Goal: Transaction & Acquisition: Subscribe to service/newsletter

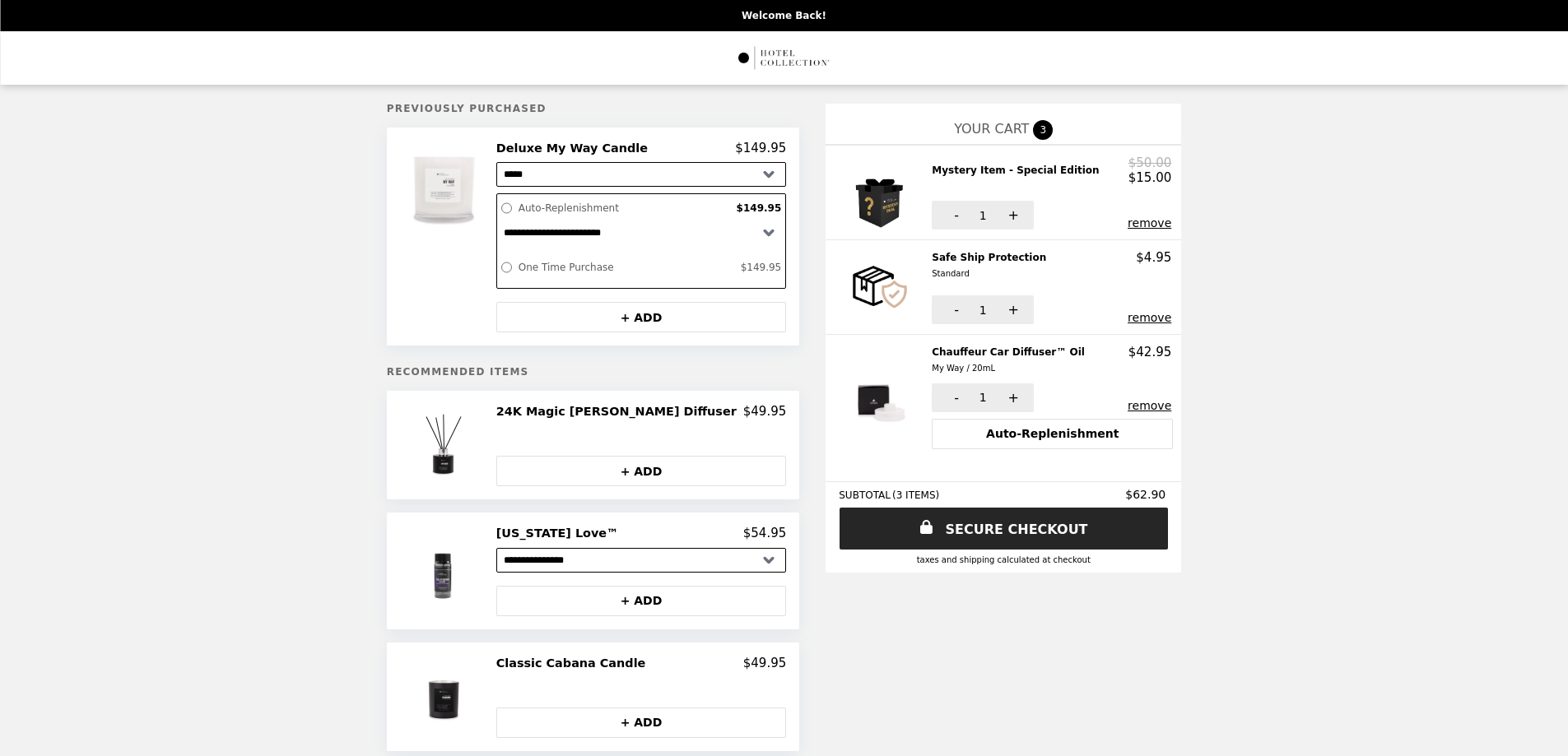
select select "*****"
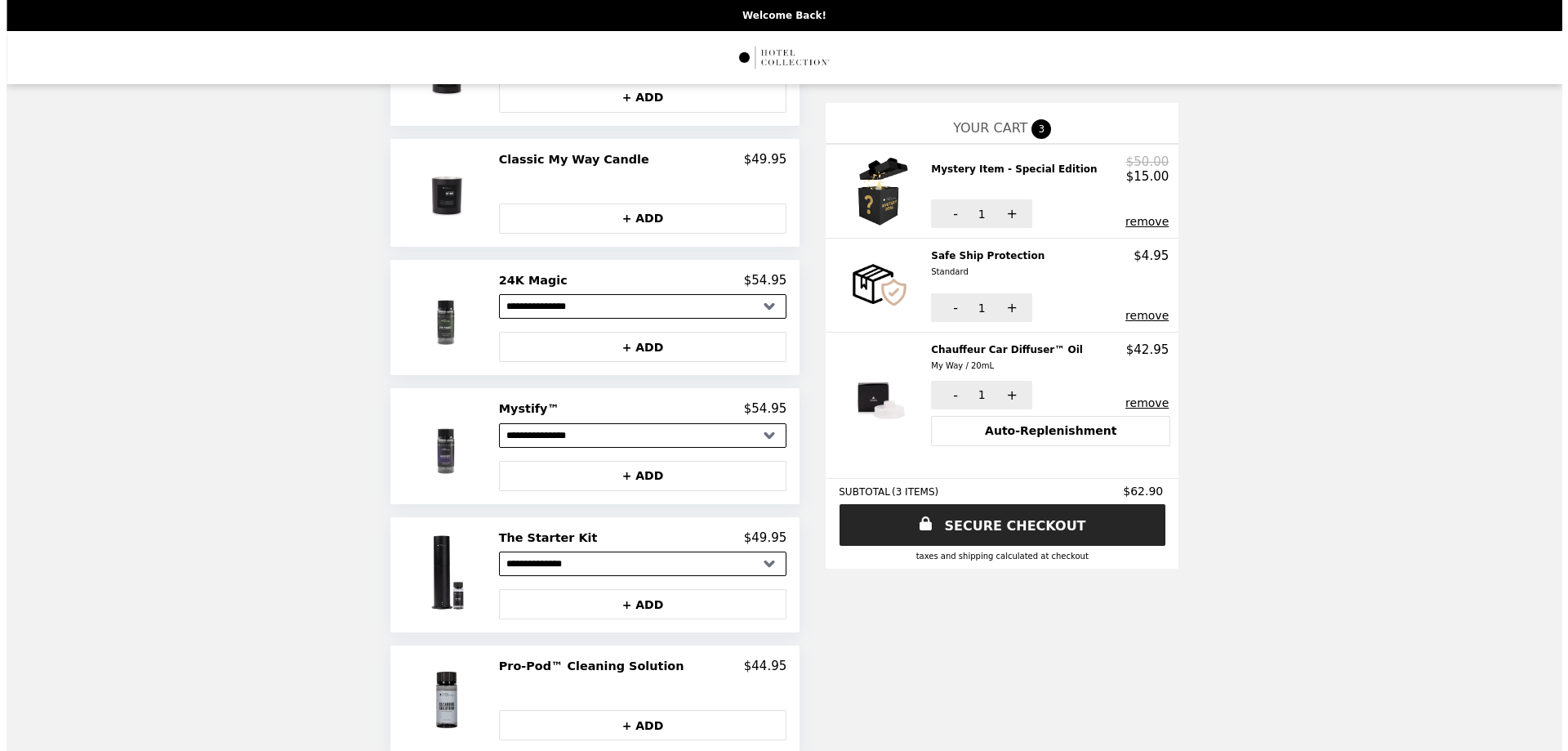
scroll to position [647, 0]
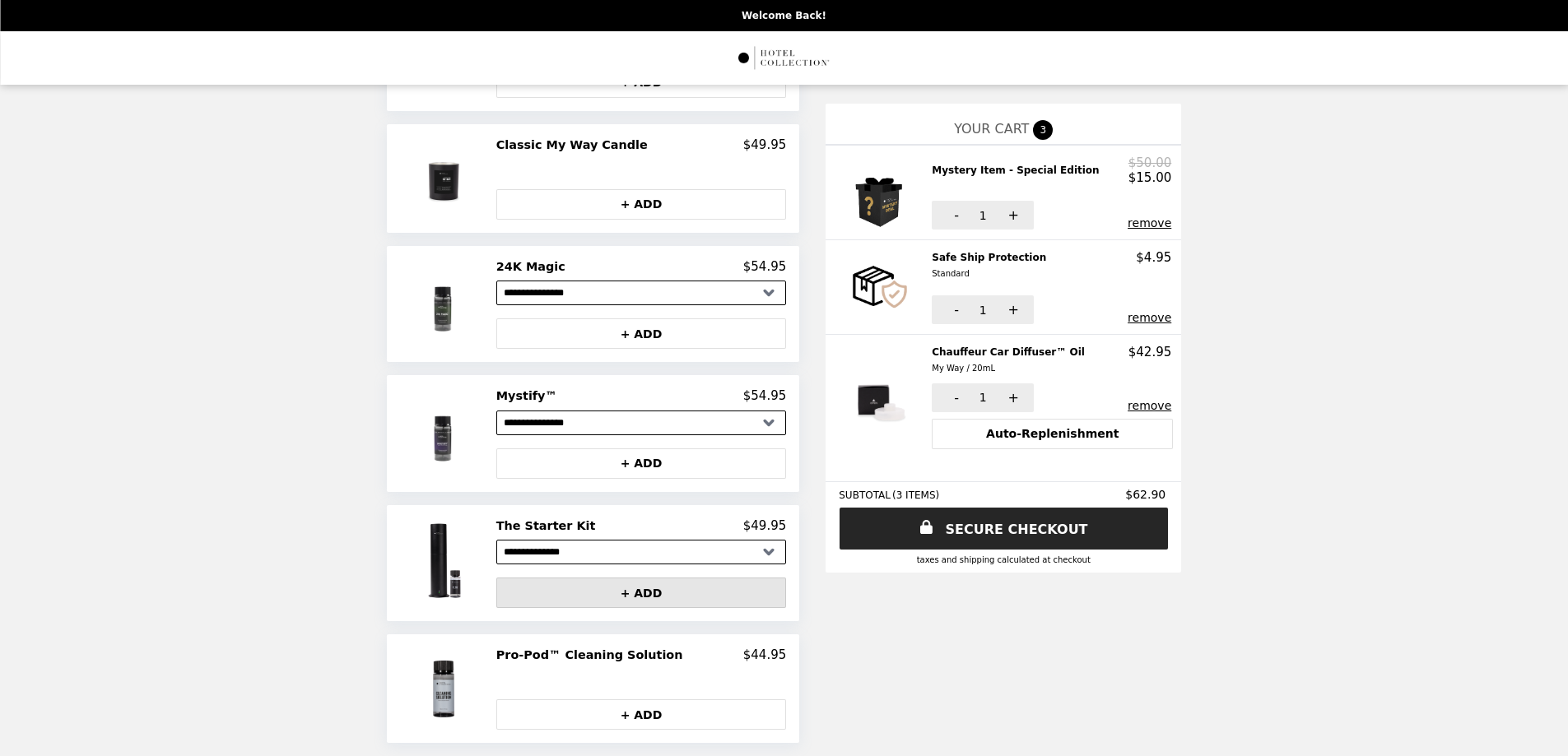
click at [642, 585] on button "+ ADD" at bounding box center [642, 593] width 290 height 31
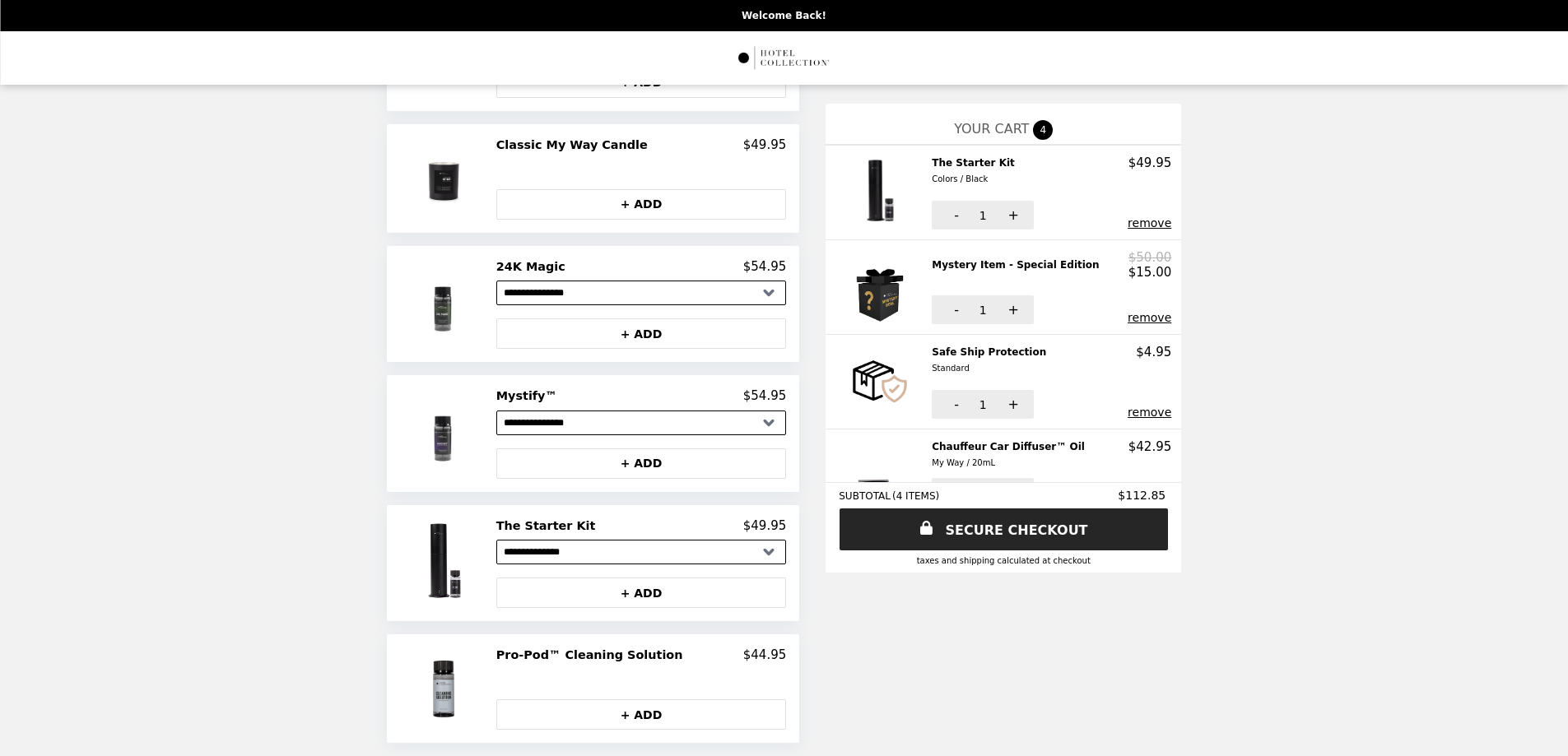
click at [843, 207] on img at bounding box center [882, 192] width 78 height 74
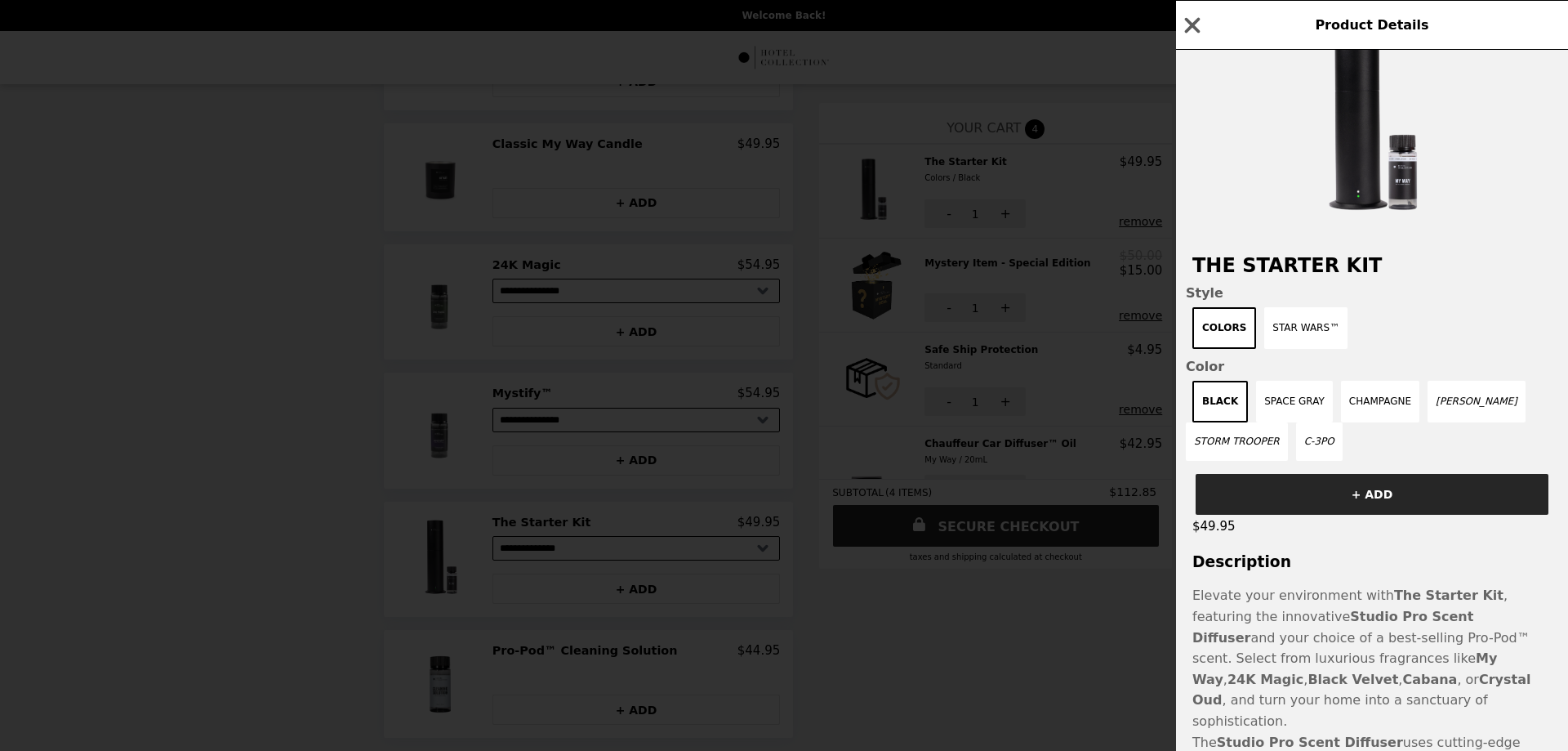
scroll to position [0, 0]
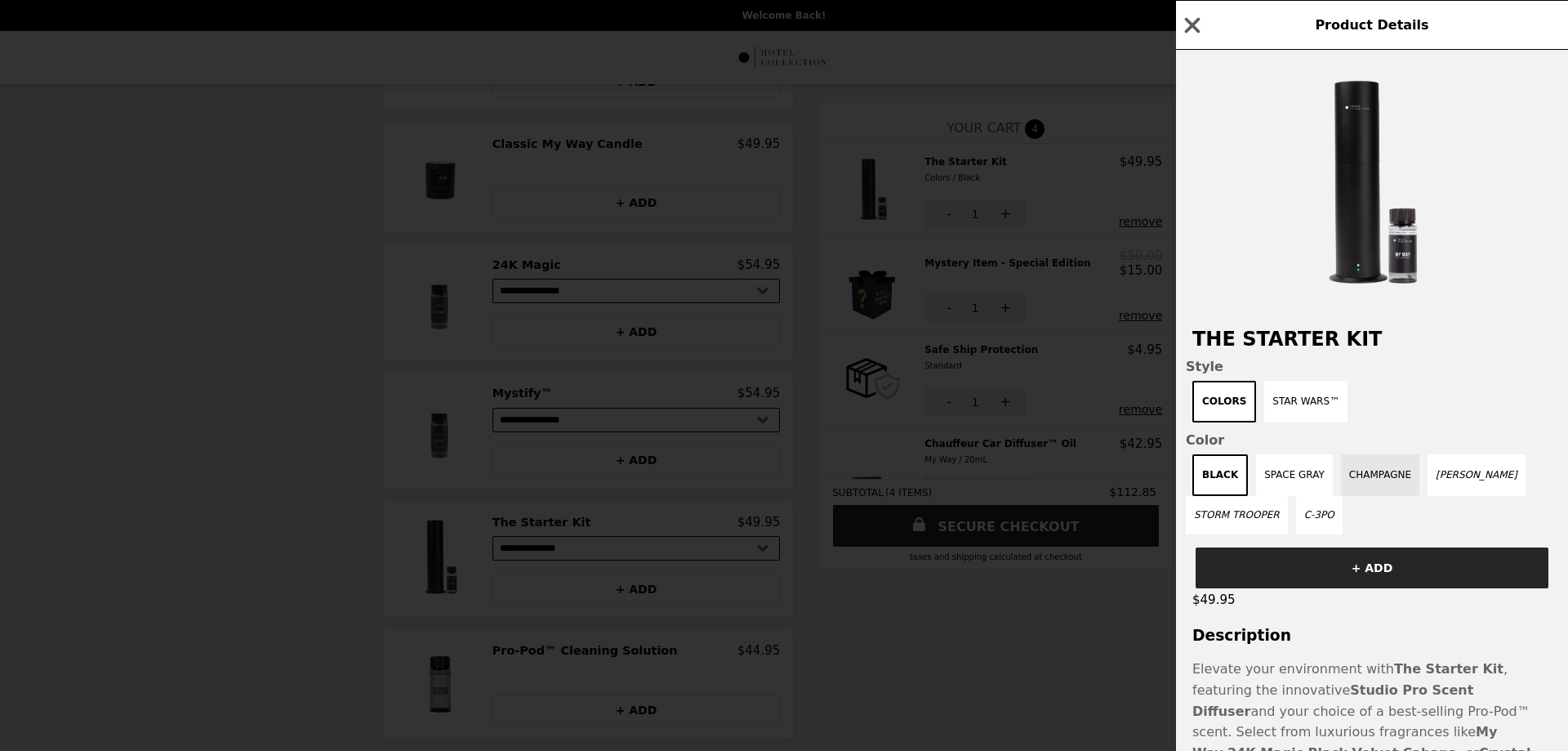
click at [1377, 478] on button "Champagne" at bounding box center [1380, 475] width 78 height 41
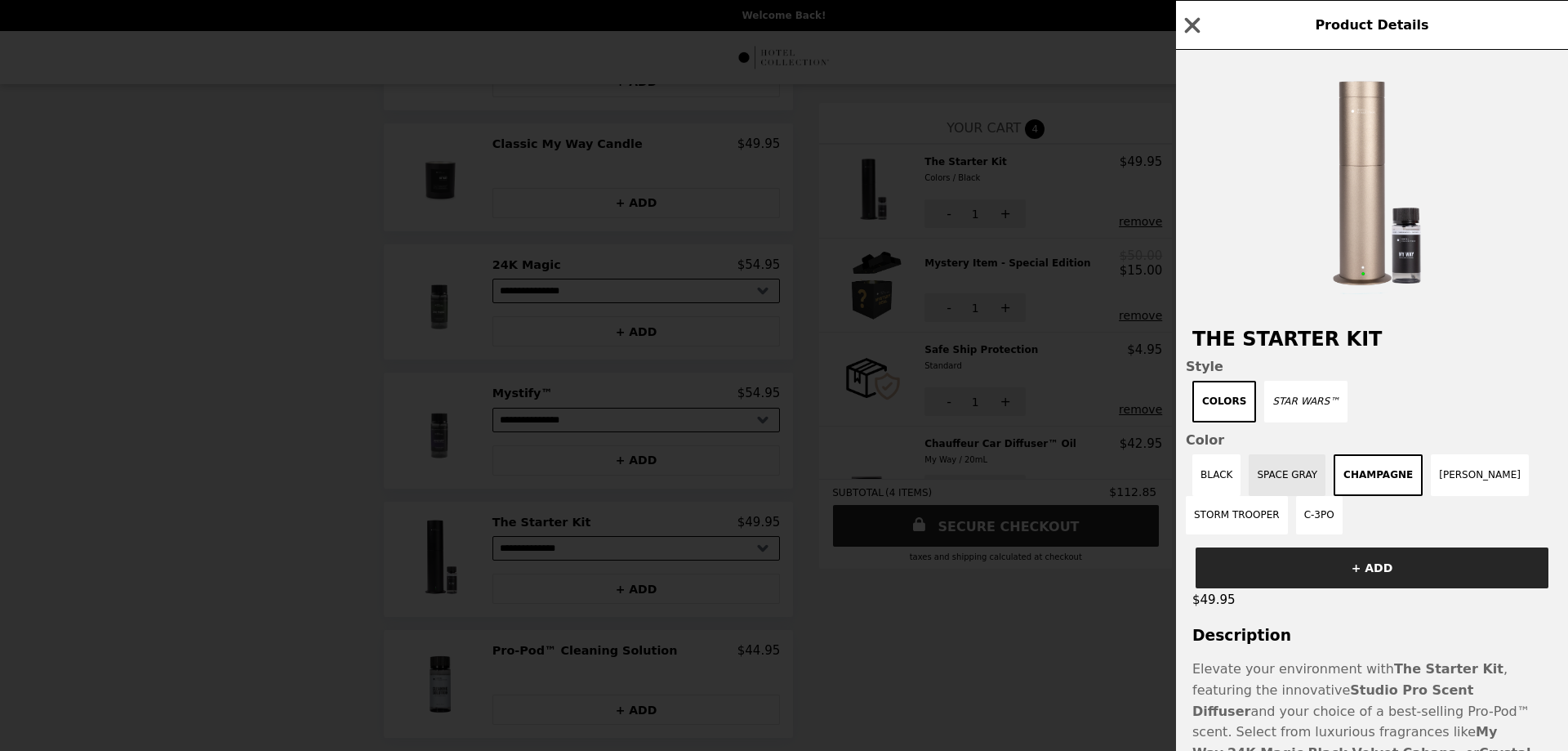
click at [1255, 480] on button "Space Gray" at bounding box center [1287, 475] width 77 height 41
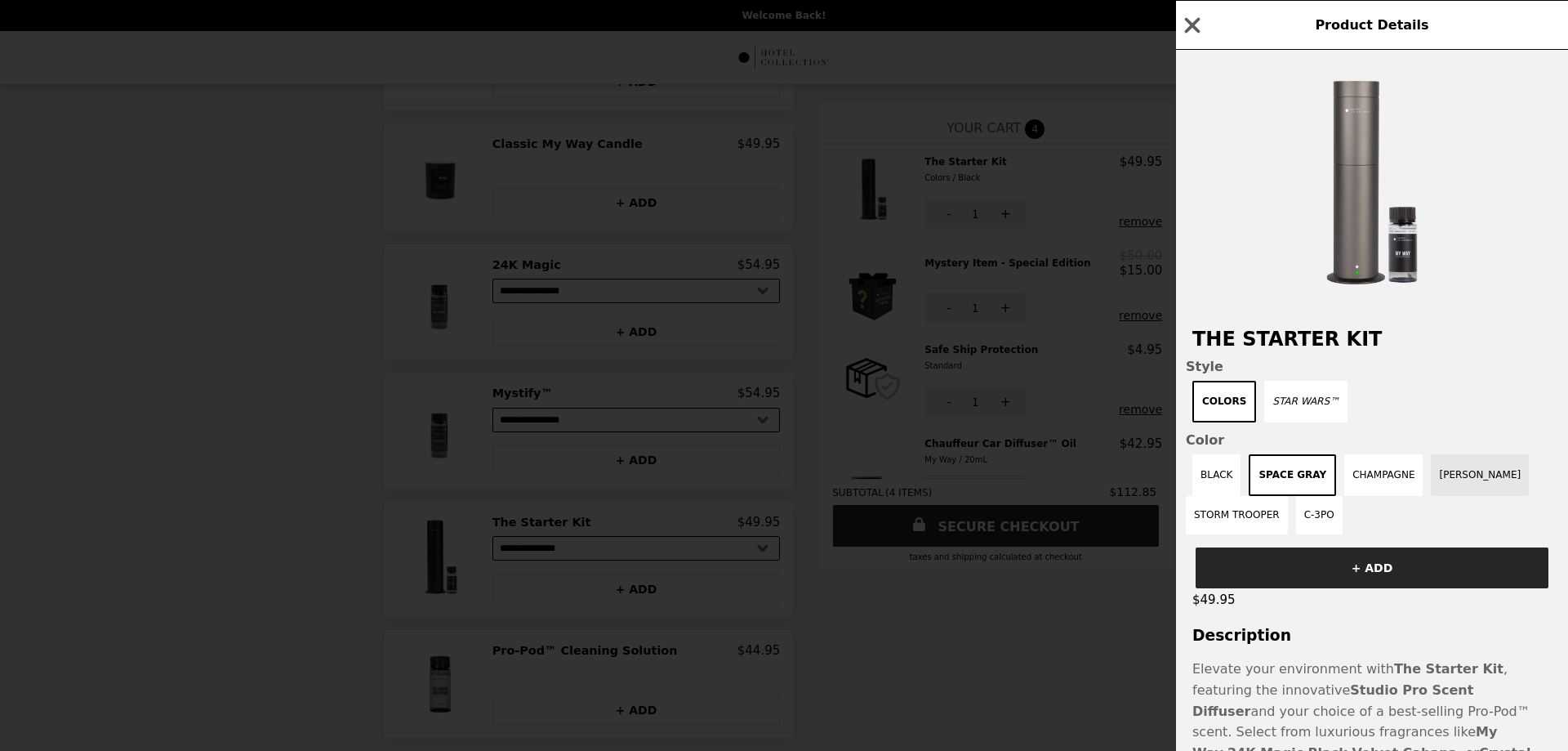
click at [1464, 490] on button "[PERSON_NAME]" at bounding box center [1480, 475] width 98 height 41
click at [1228, 523] on button "Storm Trooper" at bounding box center [1237, 515] width 102 height 39
click at [1324, 523] on button "C-3PO" at bounding box center [1331, 513] width 46 height 41
click at [1324, 523] on button "C-3PO" at bounding box center [1322, 513] width 53 height 41
click at [1234, 521] on button "Storm Trooper" at bounding box center [1237, 513] width 102 height 41
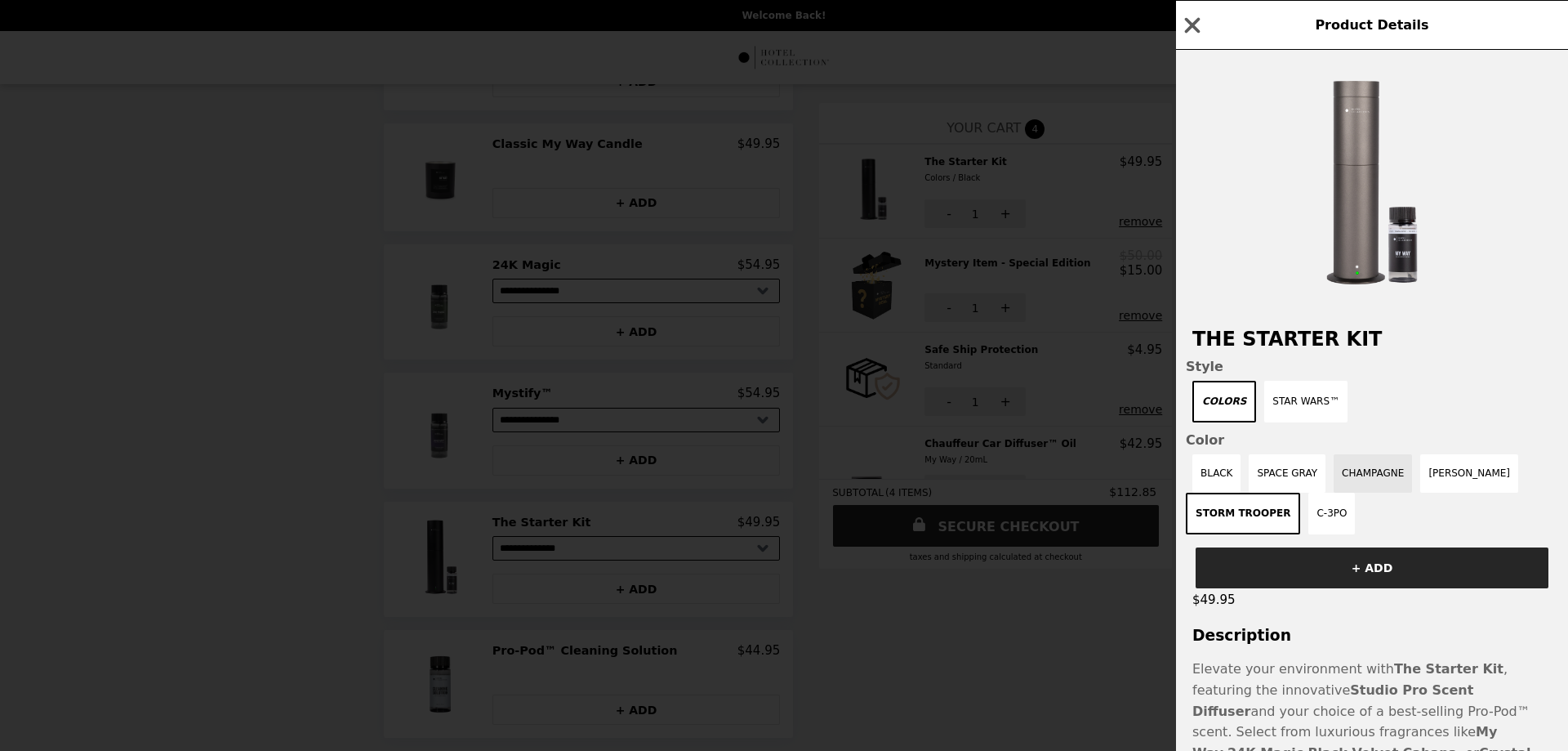
click at [1368, 480] on button "Champagne" at bounding box center [1373, 474] width 78 height 39
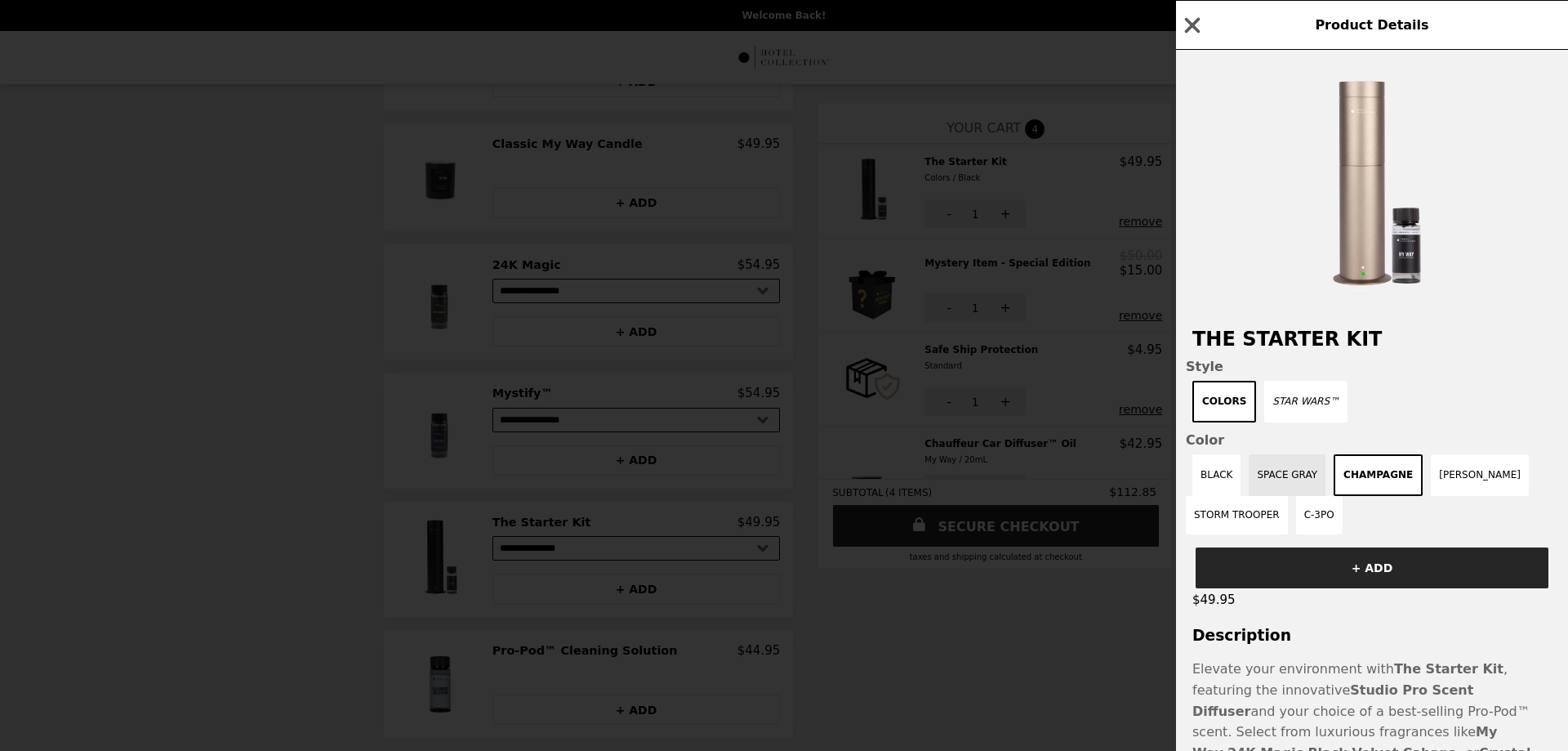
click at [1277, 484] on button "Space Gray" at bounding box center [1287, 475] width 77 height 41
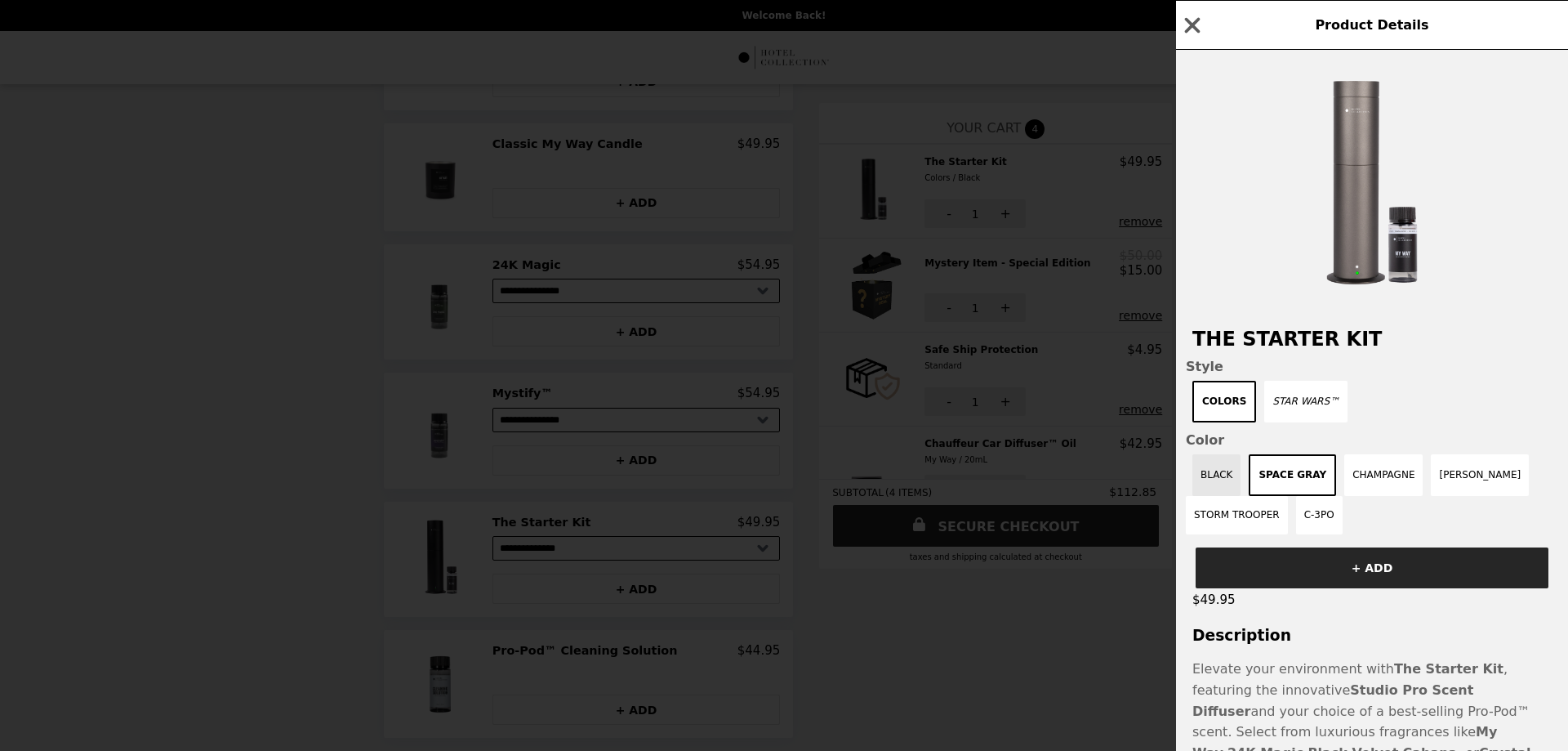
click at [1211, 484] on button "Black" at bounding box center [1216, 475] width 48 height 41
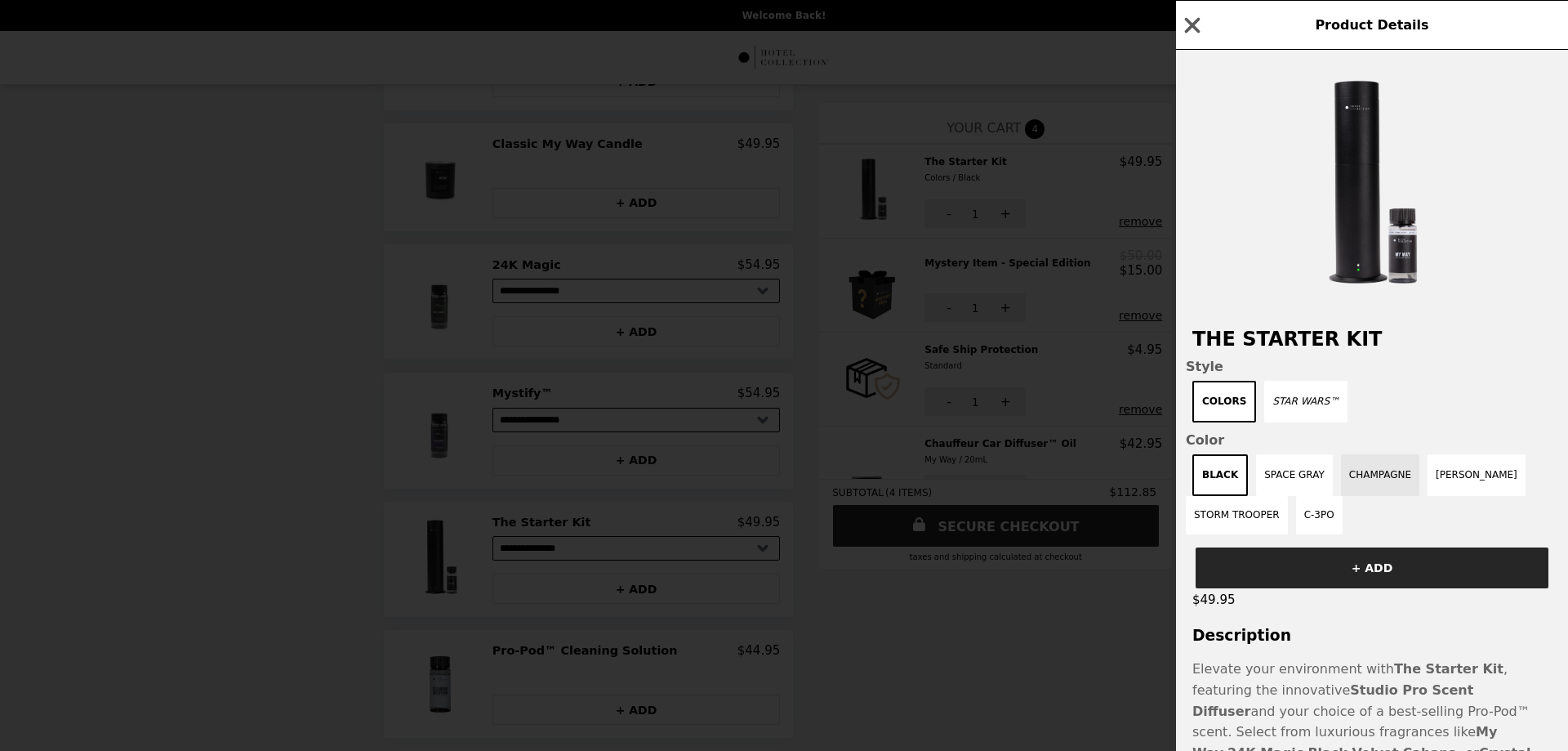
click at [1369, 486] on button "Champagne" at bounding box center [1380, 475] width 78 height 41
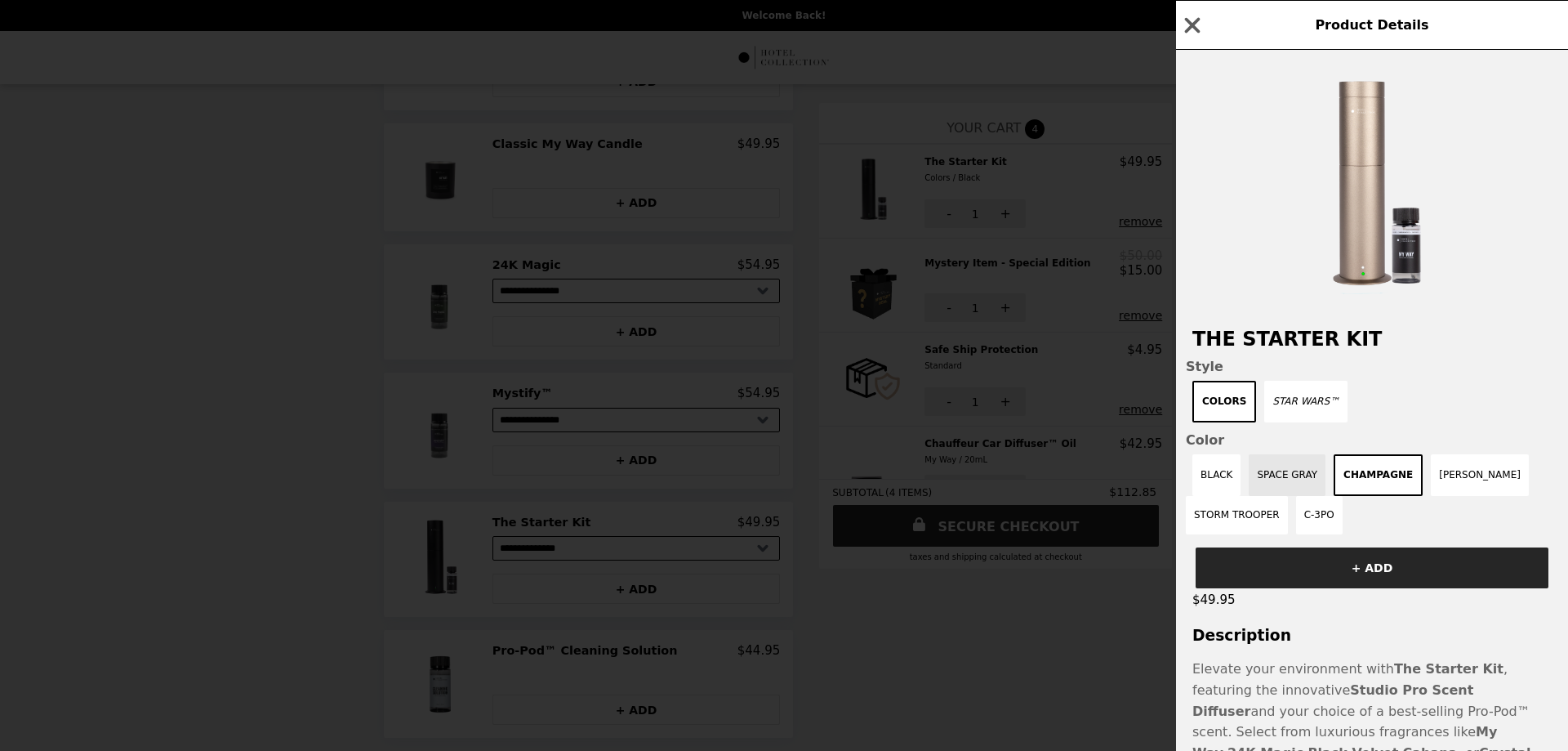
click at [1287, 489] on button "Space Gray" at bounding box center [1287, 475] width 77 height 41
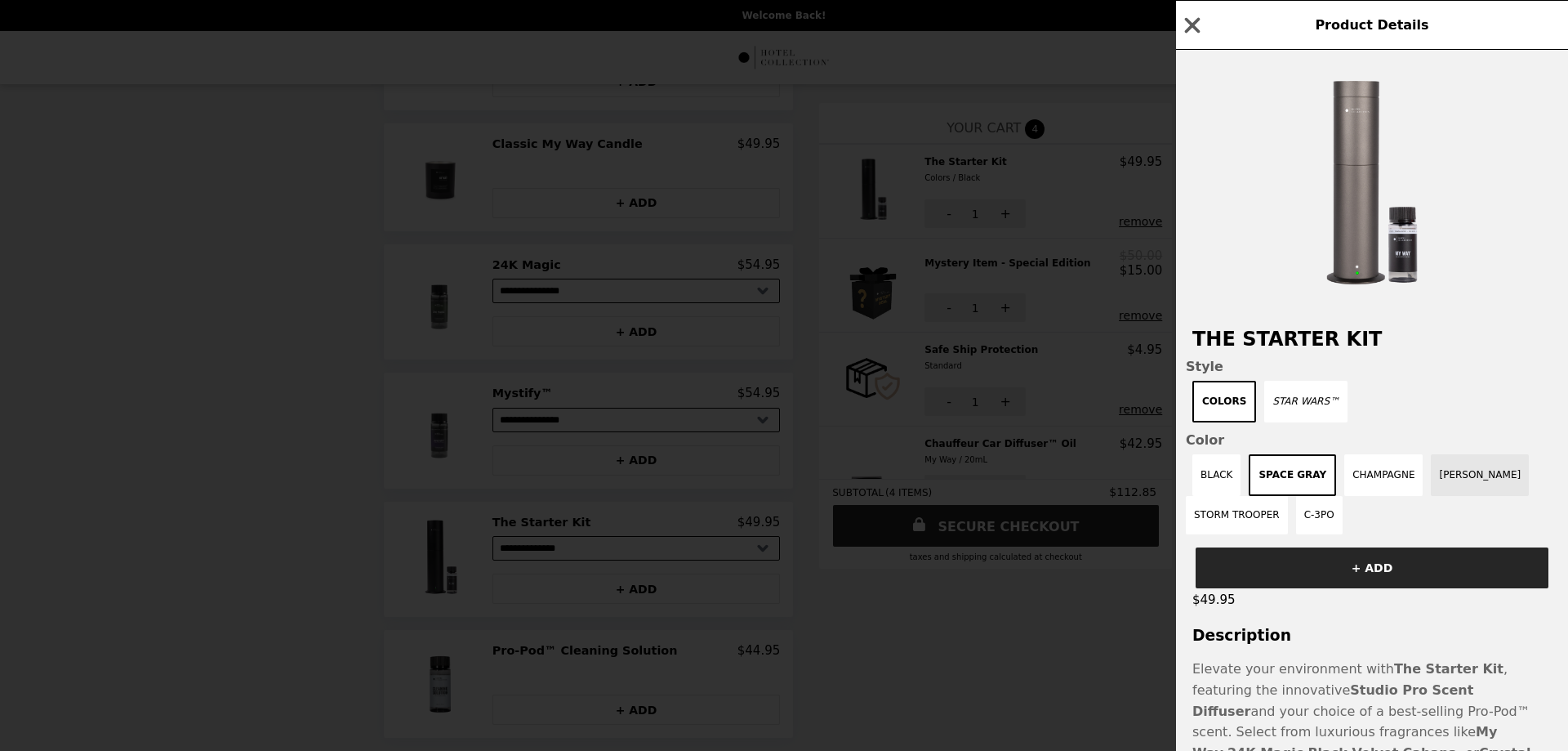
click at [1455, 480] on button "[PERSON_NAME]" at bounding box center [1480, 475] width 98 height 41
click at [1300, 483] on button "Space Gray" at bounding box center [1287, 475] width 77 height 41
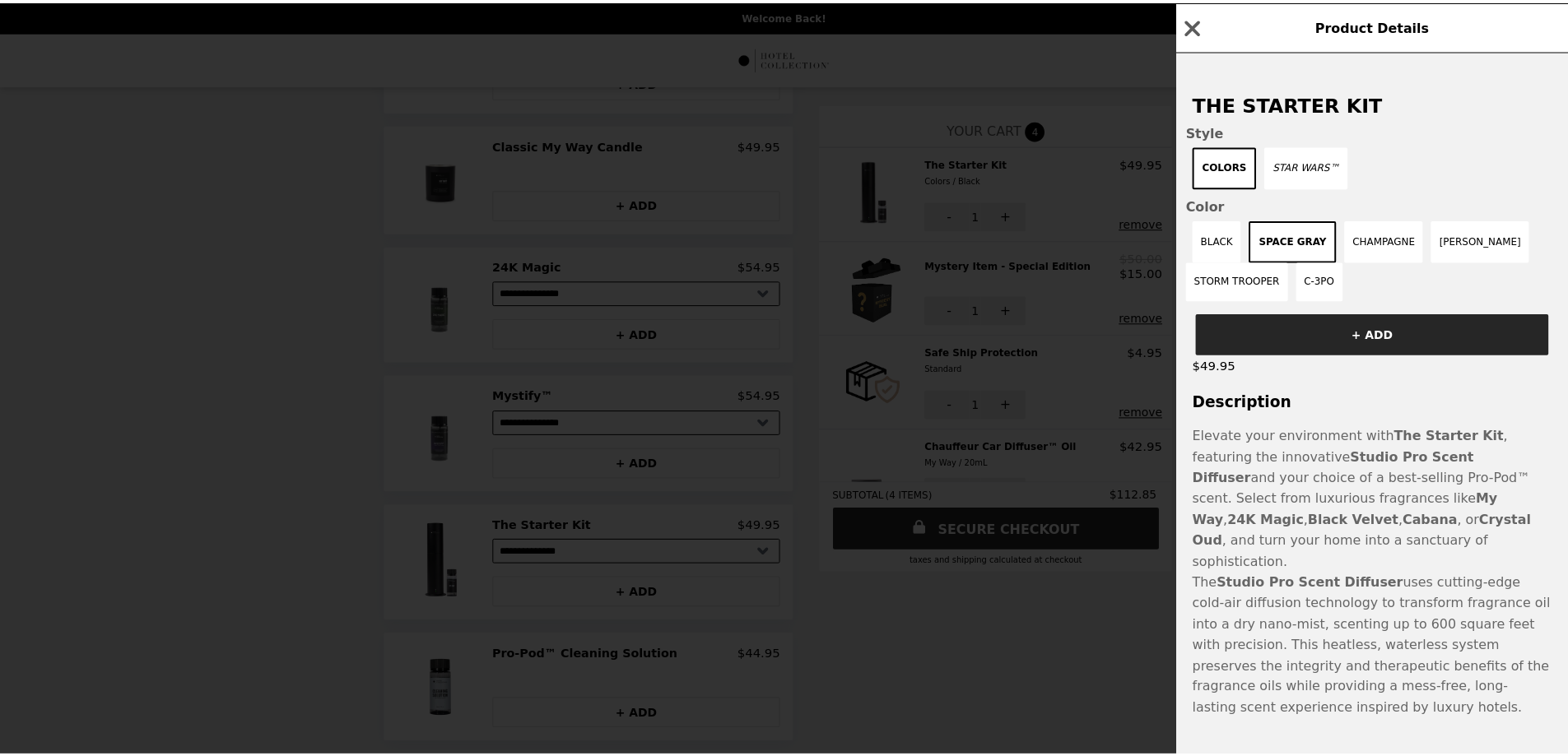
scroll to position [238, 0]
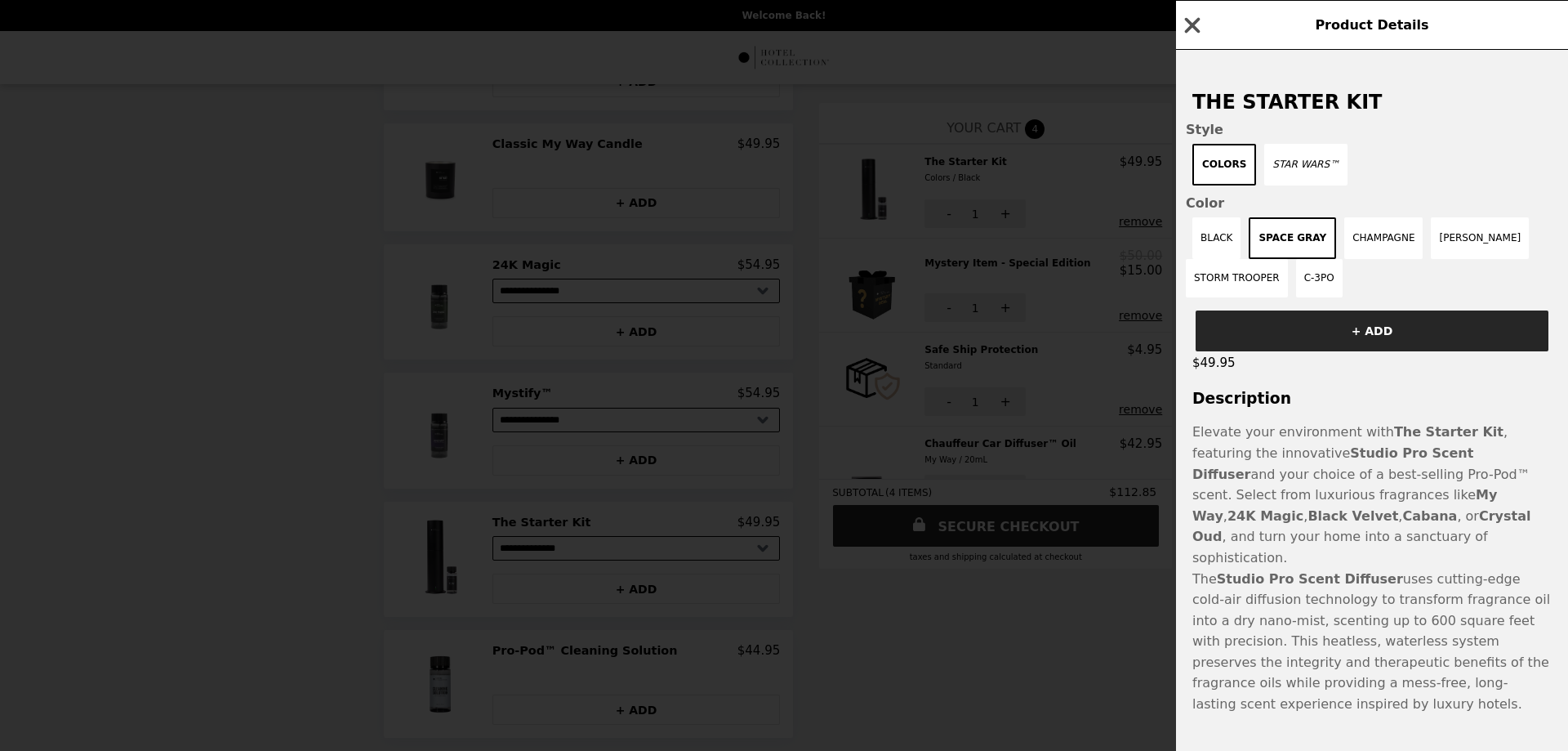
click at [1193, 30] on icon "button" at bounding box center [1192, 25] width 24 height 24
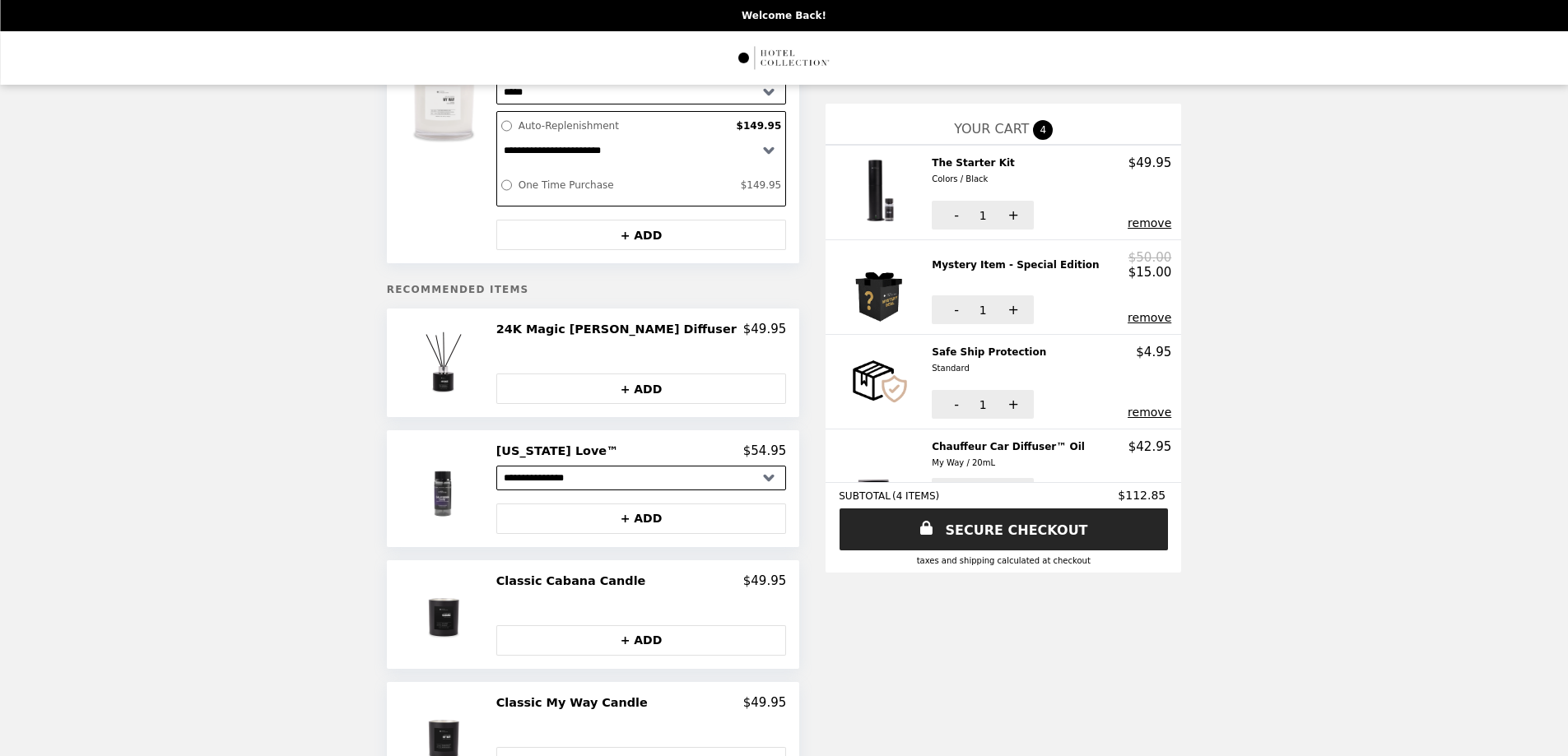
scroll to position [0, 0]
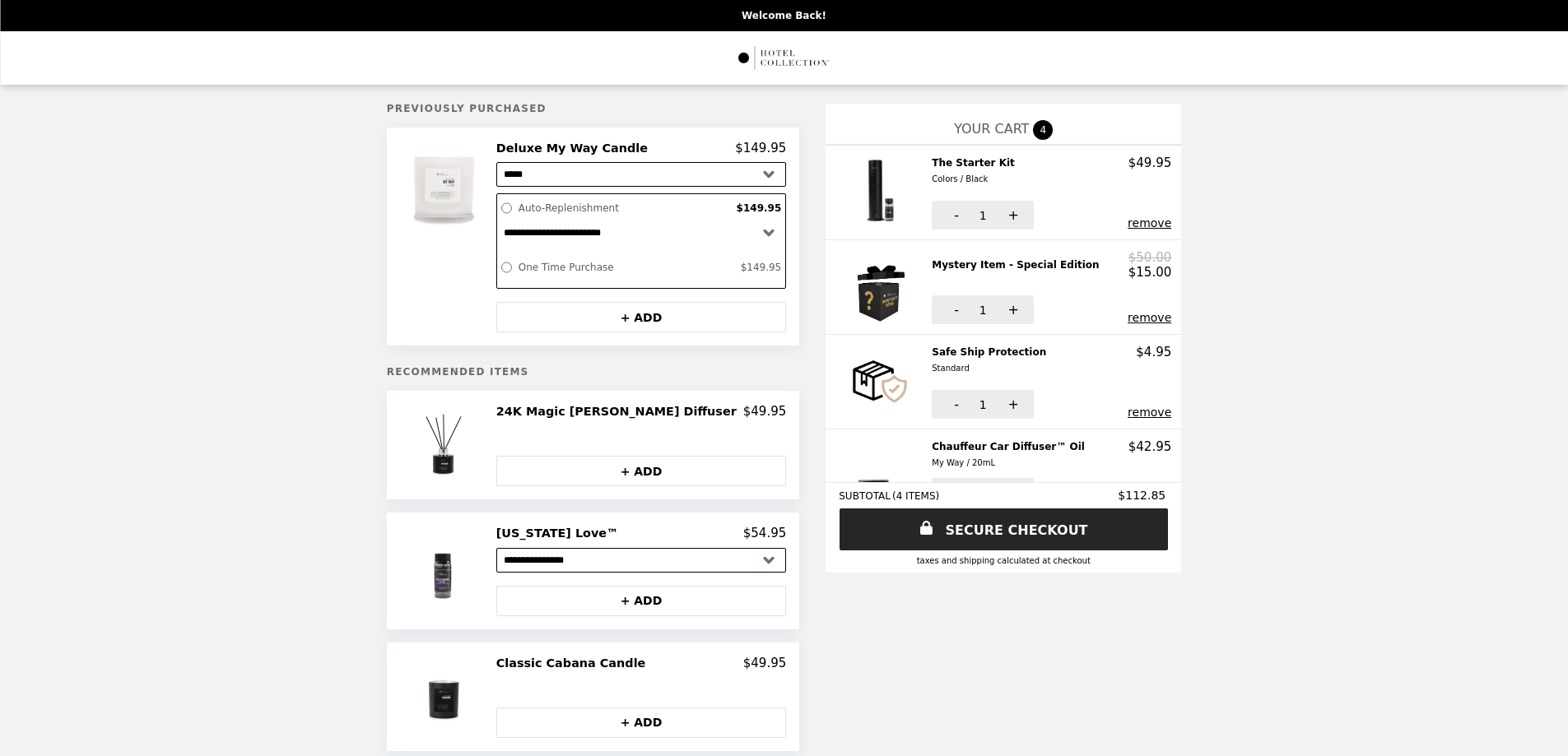
click at [1127, 318] on button "remove" at bounding box center [1149, 317] width 43 height 14
click at [1127, 410] on button "remove" at bounding box center [1149, 412] width 43 height 14
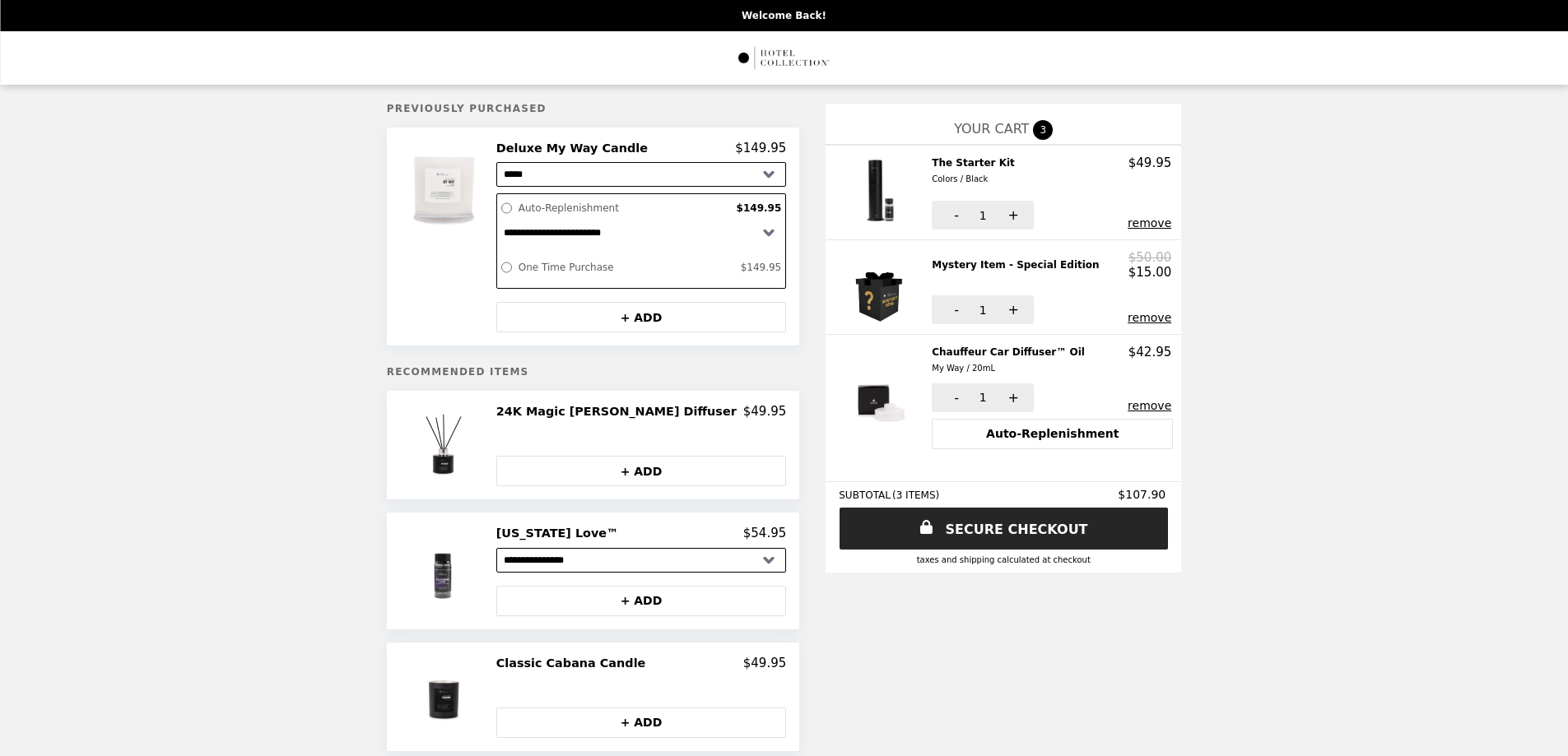
click at [1127, 222] on button "remove" at bounding box center [1149, 223] width 43 height 14
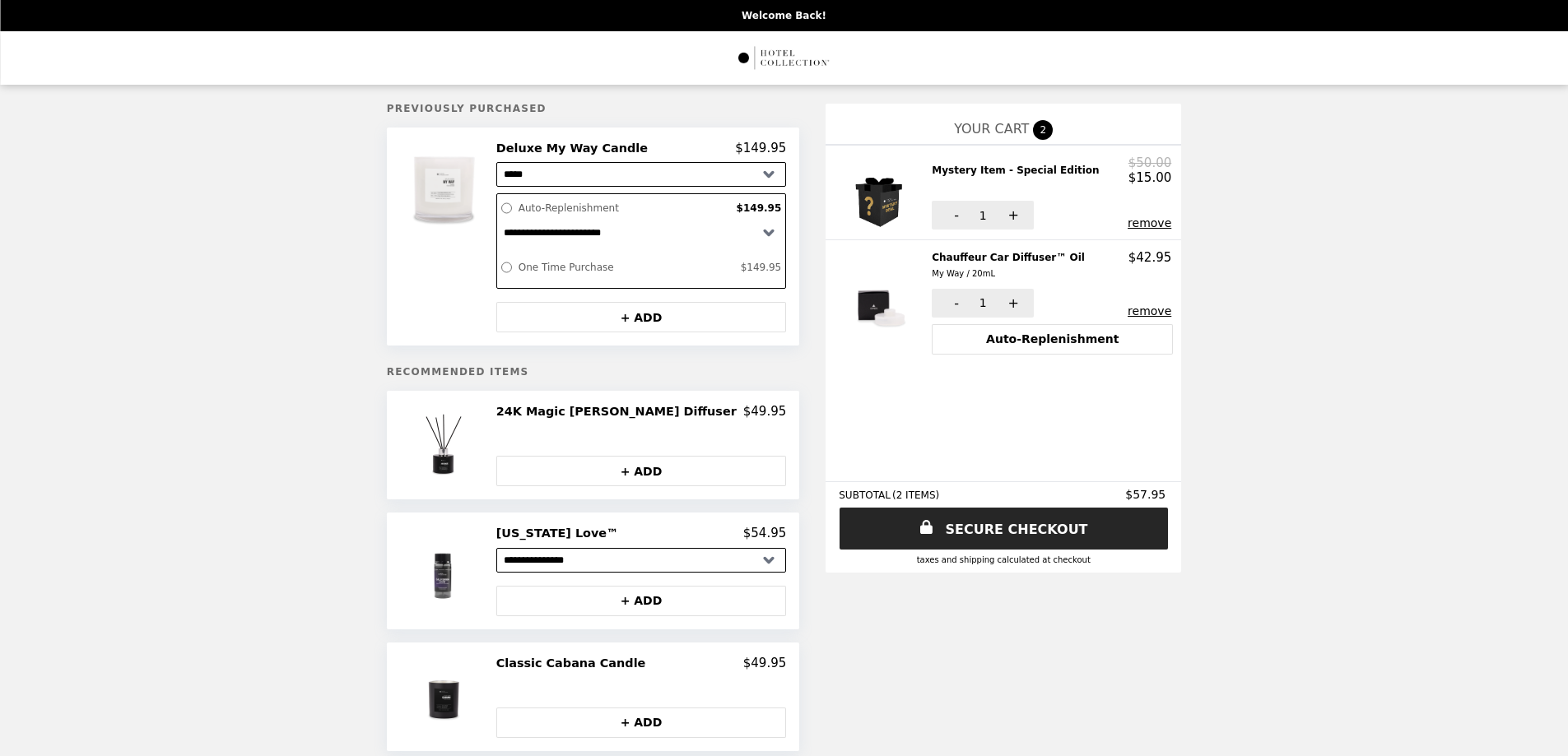
click at [1127, 221] on button "remove" at bounding box center [1149, 223] width 43 height 14
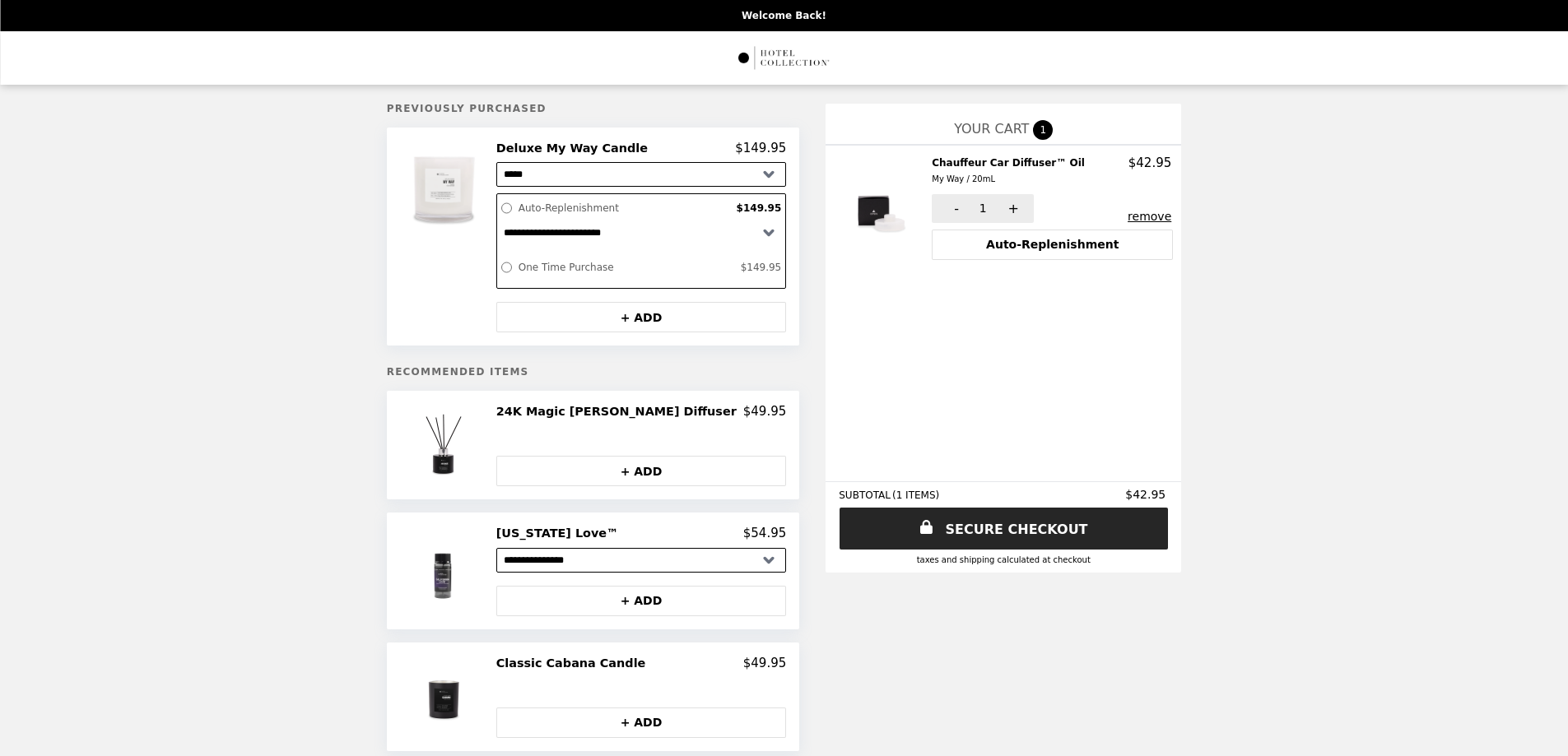
click at [1127, 210] on button "remove" at bounding box center [1149, 216] width 43 height 14
